Goal: Task Accomplishment & Management: Manage account settings

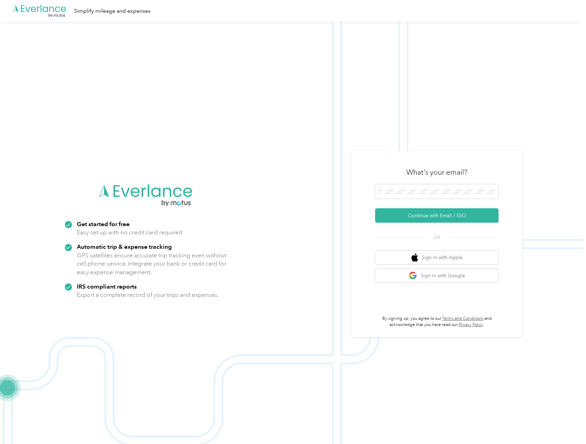
click at [210, 131] on img at bounding box center [291, 244] width 583 height 444
click at [409, 196] on span at bounding box center [436, 191] width 123 height 14
drag, startPoint x: 199, startPoint y: 111, endPoint x: 119, endPoint y: 70, distance: 89.7
click at [199, 110] on img at bounding box center [291, 244] width 583 height 444
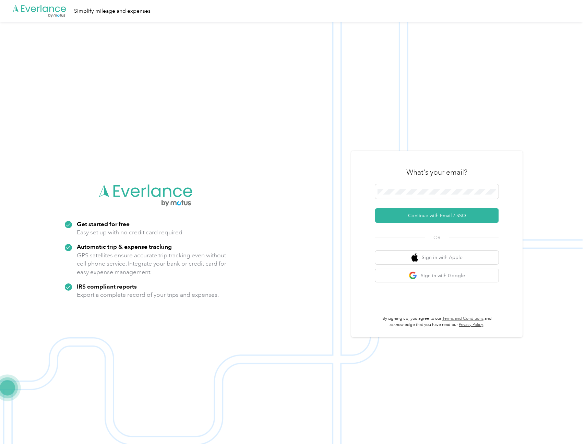
click at [48, 10] on icon ".cls-1 { fill: #00adee; } .cls-2 { fill: #fff; } .cls-3 { fill: #707372; } .cls…" at bounding box center [39, 11] width 55 height 14
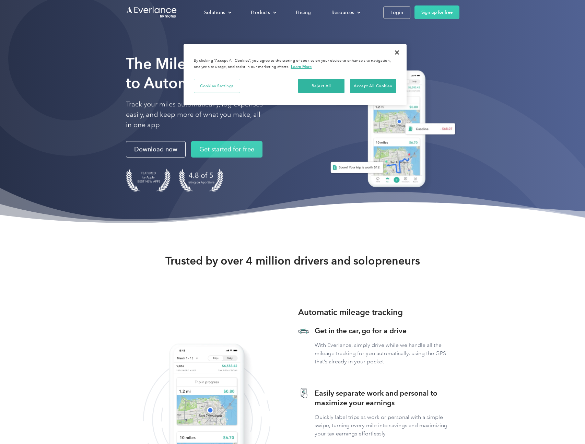
drag, startPoint x: 399, startPoint y: 15, endPoint x: 398, endPoint y: 19, distance: 4.2
click at [399, 15] on div "Login" at bounding box center [396, 12] width 13 height 9
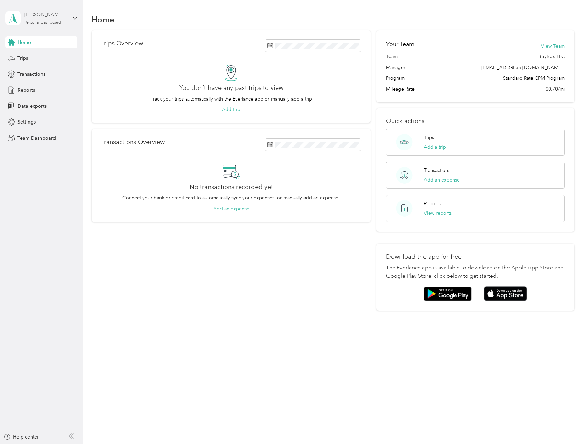
click at [53, 23] on div "Personal dashboard" at bounding box center [42, 23] width 37 height 4
click at [39, 59] on div "Team dashboard" at bounding box center [78, 56] width 135 height 12
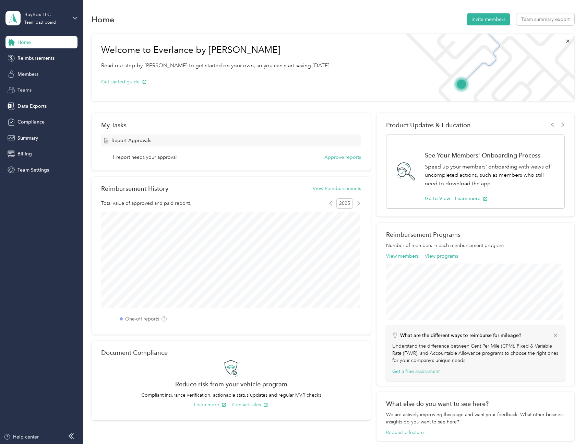
click at [25, 92] on span "Teams" at bounding box center [24, 89] width 14 height 7
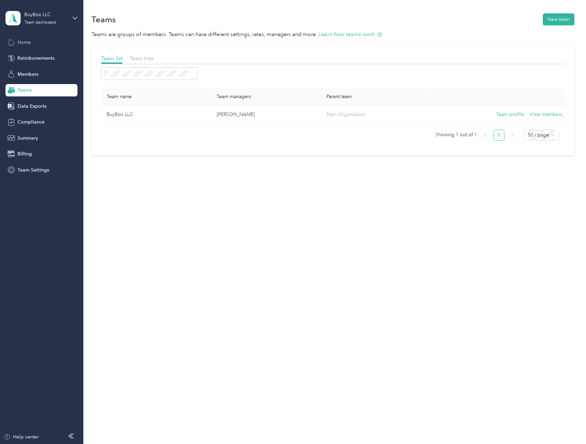
click at [17, 42] on span "Home" at bounding box center [23, 42] width 13 height 7
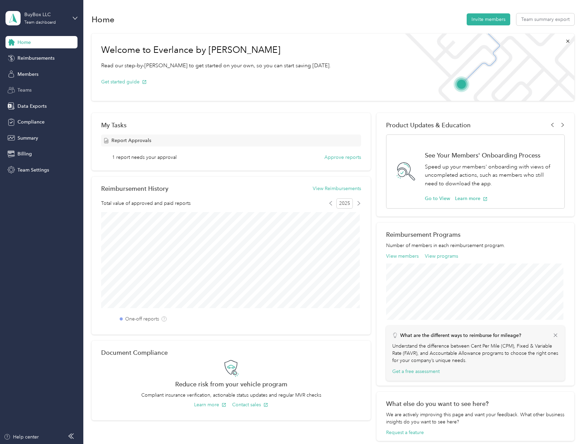
click at [24, 88] on span "Teams" at bounding box center [24, 89] width 14 height 7
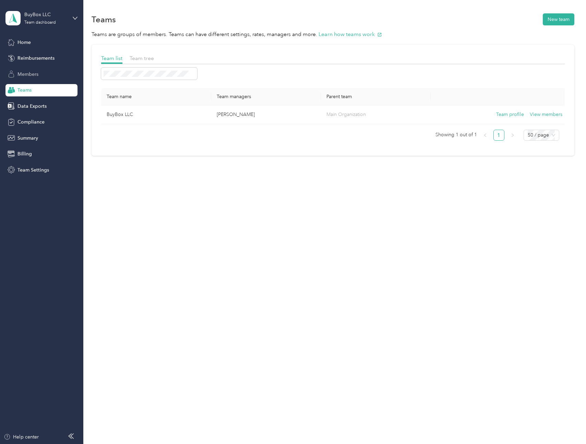
click at [31, 69] on div "Members" at bounding box center [41, 74] width 72 height 12
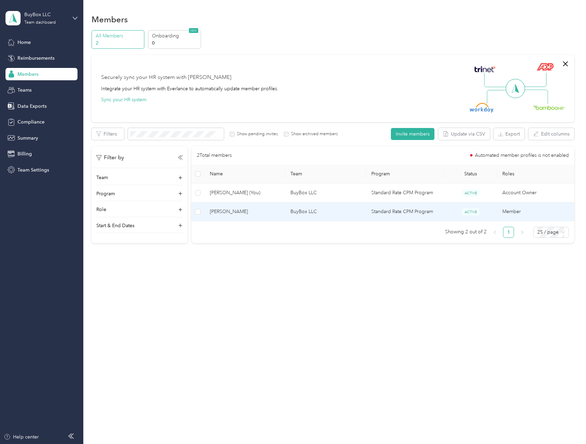
click at [250, 214] on span "Jacob Lee" at bounding box center [245, 212] width 70 height 8
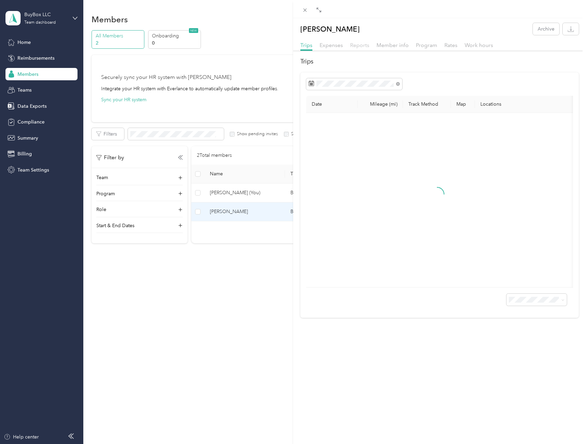
click at [360, 45] on span "Reports" at bounding box center [359, 45] width 19 height 7
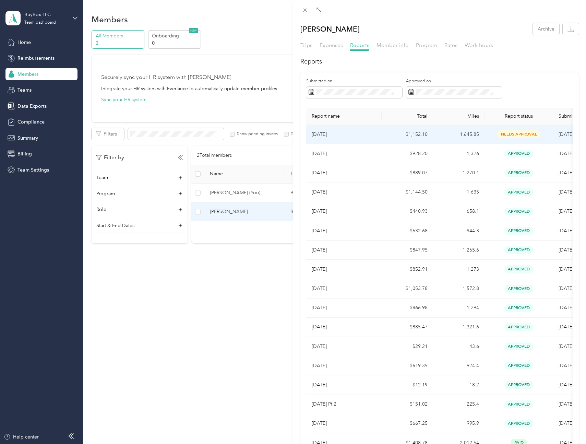
click at [421, 134] on td "$1,152.10" at bounding box center [407, 134] width 51 height 19
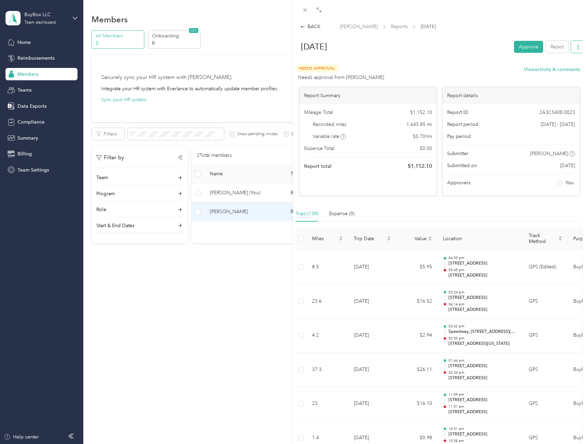
click at [576, 48] on icon "button" at bounding box center [578, 47] width 5 height 5
click at [549, 73] on span "Download" at bounding box center [553, 71] width 23 height 7
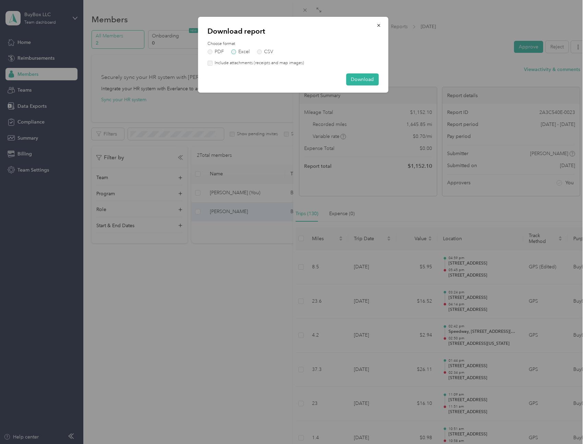
click at [236, 51] on label "Excel" at bounding box center [240, 51] width 19 height 5
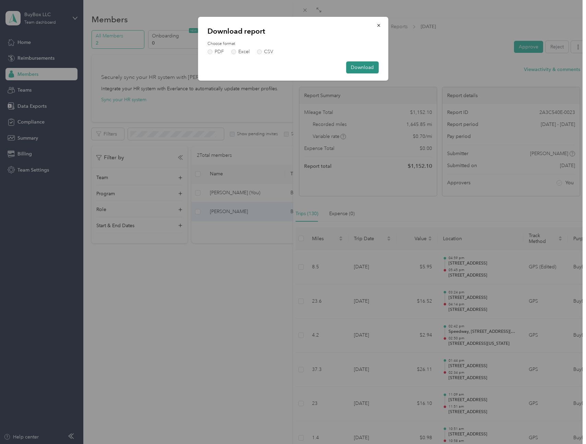
click at [362, 70] on button "Download" at bounding box center [362, 67] width 33 height 12
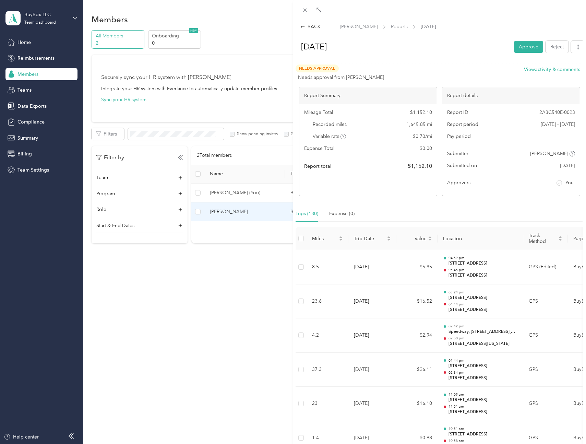
click at [517, 45] on button "Approve" at bounding box center [528, 47] width 29 height 12
click at [484, 48] on button "Mark as paid" at bounding box center [487, 47] width 37 height 12
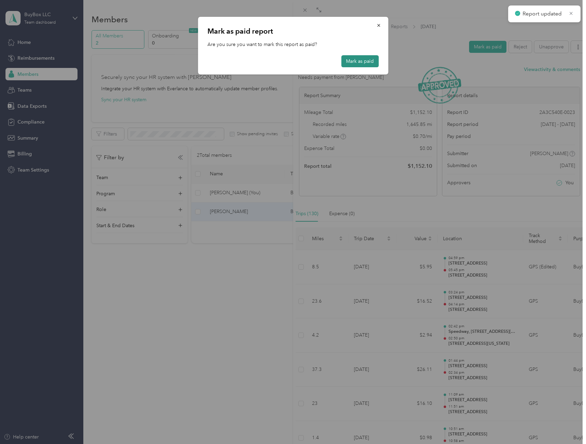
click at [371, 61] on button "Mark as paid" at bounding box center [359, 61] width 37 height 12
